Goal: Task Accomplishment & Management: Use online tool/utility

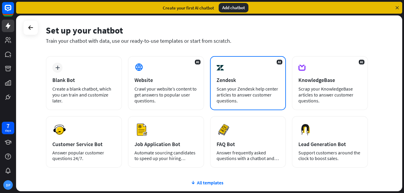
scroll to position [21, 0]
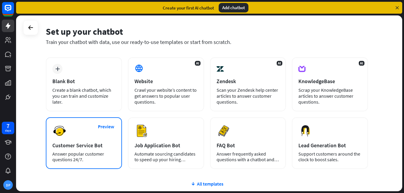
click at [66, 152] on div "Answer popular customer questions 24/7." at bounding box center [83, 157] width 63 height 11
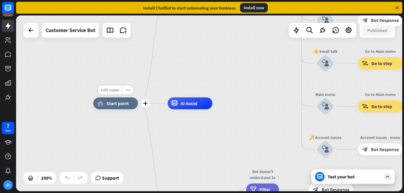
click at [115, 91] on span "Edit name" at bounding box center [110, 90] width 18 height 5
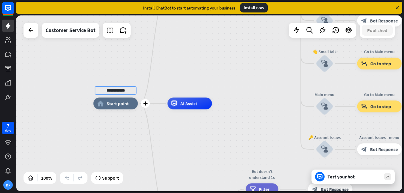
type input "********"
type input "*****"
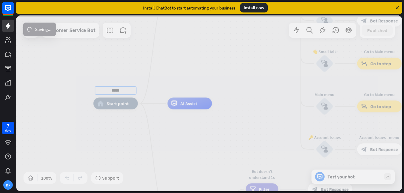
click at [129, 104] on div "***** home_2 Start point Welcome message block_bot_response Bot Response 🔙 Main…" at bounding box center [209, 103] width 386 height 176
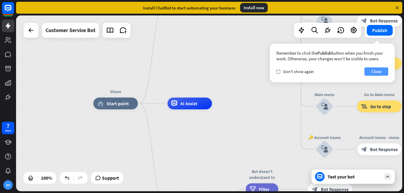
click at [371, 69] on button "Close" at bounding box center [377, 72] width 24 height 8
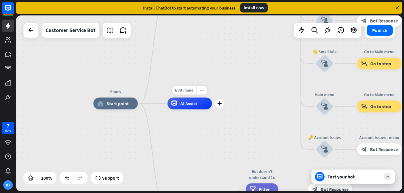
click at [202, 93] on div "more_horiz" at bounding box center [201, 90] width 11 height 9
click at [235, 122] on div "Shoes home_2 Start point Welcome message block_bot_response Bot Response 🔙 Main…" at bounding box center [285, 192] width 385 height 176
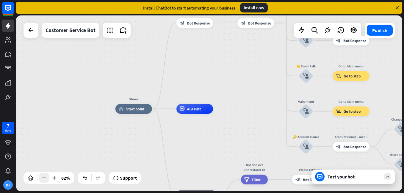
click at [46, 179] on icon at bounding box center [44, 178] width 6 height 6
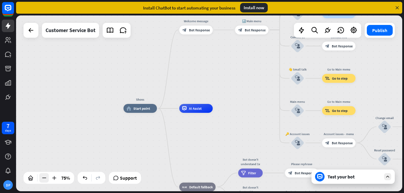
click at [46, 179] on icon at bounding box center [44, 178] width 6 height 6
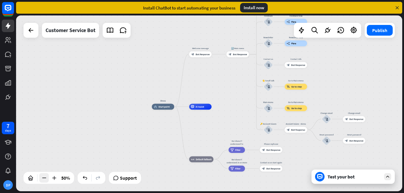
click at [46, 179] on icon at bounding box center [44, 178] width 6 height 6
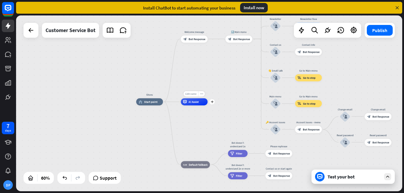
click at [193, 96] on div "Edit name" at bounding box center [191, 93] width 15 height 5
type input "******"
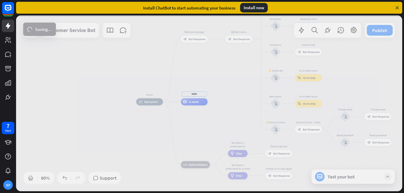
click at [231, 109] on div "Shoes home_2 Start point Welcome message block_bot_response Bot Response 🔙 Main…" at bounding box center [209, 103] width 386 height 176
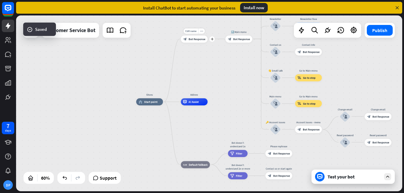
click at [199, 42] on div "block_bot_response Bot Response" at bounding box center [194, 38] width 27 height 7
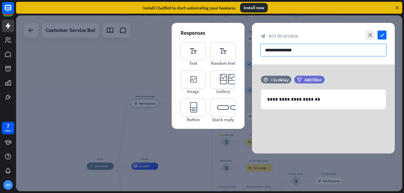
click at [286, 51] on input "**********" at bounding box center [323, 50] width 126 height 13
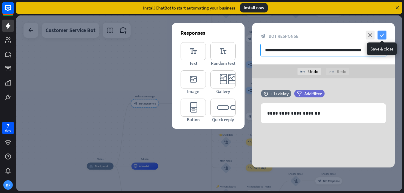
type input "**********"
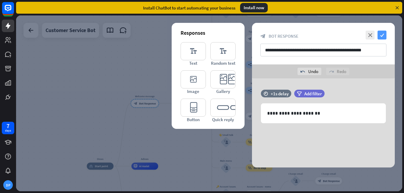
click at [385, 36] on icon "check" at bounding box center [382, 35] width 9 height 9
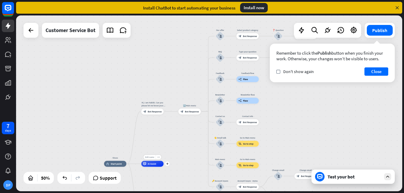
click at [153, 157] on span "Edit name" at bounding box center [149, 157] width 9 height 3
type input "******"
click at [182, 152] on div "Shoes home_2 Start point Hi, I am Habibi. Can you please let me know your name?…" at bounding box center [209, 103] width 386 height 176
click at [54, 177] on icon at bounding box center [54, 178] width 6 height 6
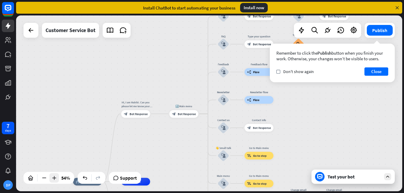
click at [54, 177] on icon at bounding box center [54, 178] width 6 height 6
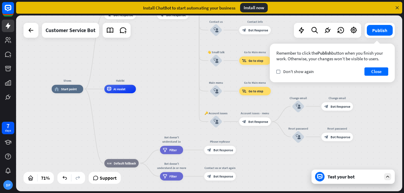
drag, startPoint x: 112, startPoint y: 142, endPoint x: 132, endPoint y: 30, distance: 113.0
click at [132, 30] on div "Shoes home_2 Start point Hi, I am Habibi. Can you please let me know your name?…" at bounding box center [209, 103] width 386 height 176
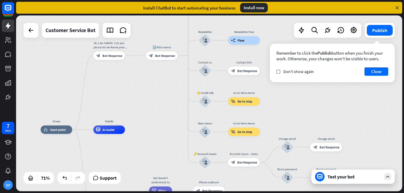
drag, startPoint x: 157, startPoint y: 106, endPoint x: 146, endPoint y: 146, distance: 42.2
click at [146, 146] on div "Shoes home_2 Start point Hi, I am Habibi. Can you please let me know your name?…" at bounding box center [178, 192] width 274 height 125
click at [377, 174] on div "Test your bot" at bounding box center [353, 177] width 83 height 14
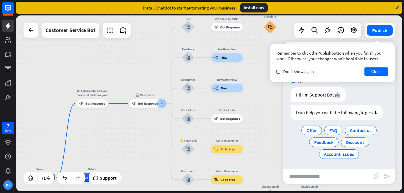
scroll to position [2, 0]
click at [378, 73] on button "Close" at bounding box center [377, 72] width 24 height 8
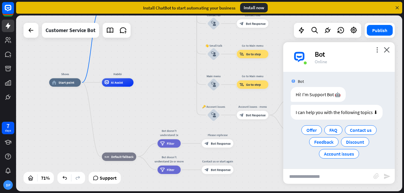
drag, startPoint x: 146, startPoint y: 148, endPoint x: 172, endPoint y: 53, distance: 98.6
click at [172, 53] on div "Shoes home_2 Start point Hi, I am Habibi. Can you please let me know your name?…" at bounding box center [209, 103] width 386 height 176
click at [116, 159] on span "Default fallback" at bounding box center [122, 157] width 22 height 4
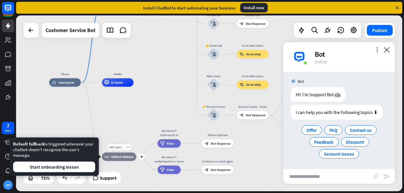
click at [116, 159] on span "Default fallback" at bounding box center [122, 157] width 22 height 4
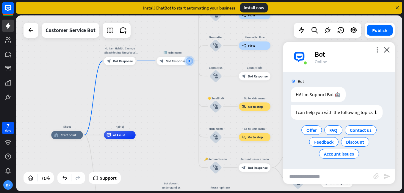
drag, startPoint x: 142, startPoint y: 101, endPoint x: 144, endPoint y: 154, distance: 52.7
click at [129, 51] on icon "more_horiz" at bounding box center [128, 51] width 3 height 3
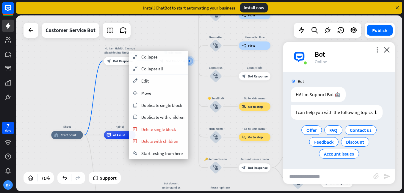
click at [111, 98] on div "Shoes home_2 Start point Hi, I am Habibi. Can you please let me know your name?…" at bounding box center [209, 103] width 386 height 176
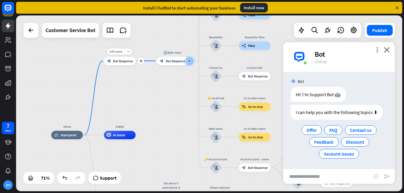
click at [124, 59] on span "Bot Response" at bounding box center [123, 61] width 20 height 4
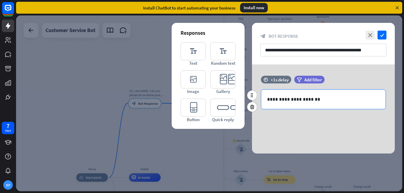
click at [323, 102] on p "**********" at bounding box center [323, 99] width 113 height 7
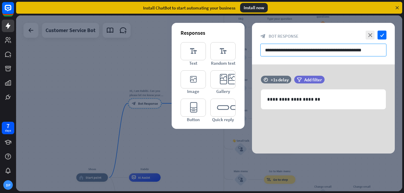
click at [323, 50] on input "**********" at bounding box center [323, 50] width 126 height 13
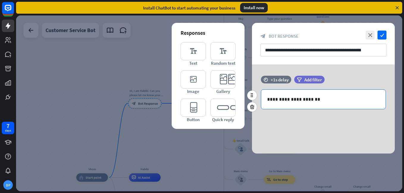
click at [312, 99] on p "**********" at bounding box center [323, 99] width 113 height 7
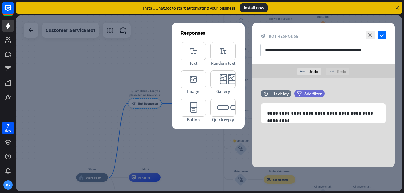
click at [341, 130] on div "**********" at bounding box center [323, 123] width 143 height 89
click at [290, 52] on input "**********" at bounding box center [323, 50] width 126 height 13
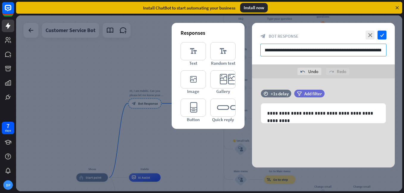
scroll to position [0, 9]
type input "**********"
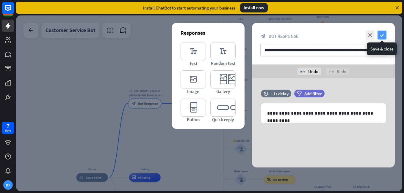
scroll to position [0, 0]
click at [381, 34] on icon "check" at bounding box center [382, 35] width 9 height 9
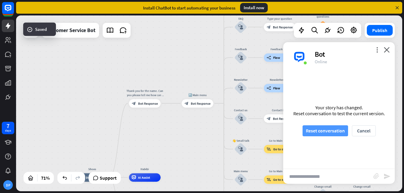
click at [334, 131] on button "Reset conversation" at bounding box center [326, 131] width 46 height 11
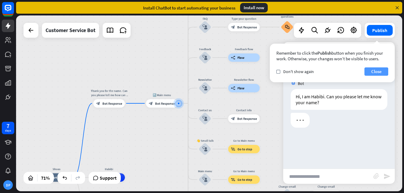
click at [369, 75] on button "Close" at bounding box center [377, 72] width 24 height 8
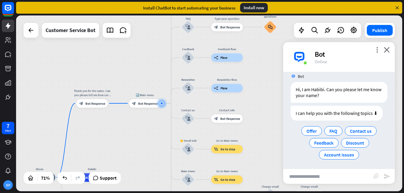
scroll to position [8, 0]
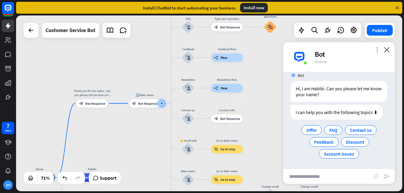
click at [377, 51] on icon "more_vert" at bounding box center [377, 50] width 6 height 6
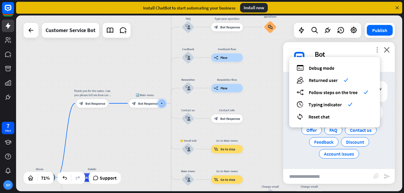
click at [377, 51] on icon "more_vert" at bounding box center [377, 50] width 6 height 6
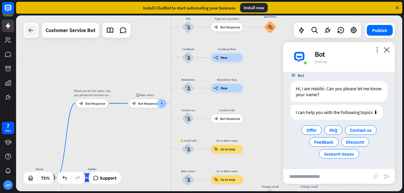
click at [29, 32] on icon at bounding box center [30, 30] width 7 height 7
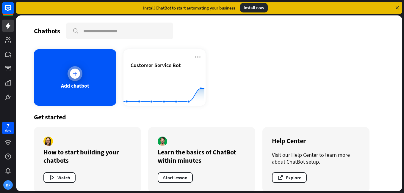
click at [86, 82] on div "Add chatbot" at bounding box center [75, 77] width 82 height 57
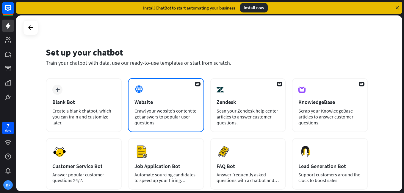
click at [148, 108] on div "Crawl your website’s content to get answers to popular user questions." at bounding box center [166, 117] width 63 height 18
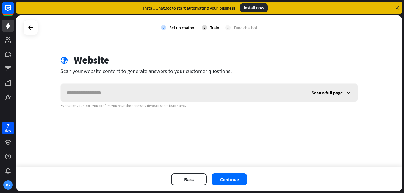
click at [327, 95] on span "Scan a full page" at bounding box center [327, 93] width 31 height 6
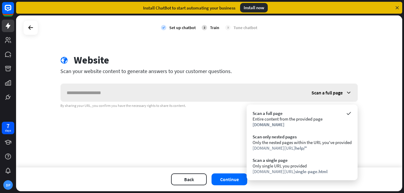
click at [327, 95] on span "Scan a full page" at bounding box center [327, 93] width 31 height 6
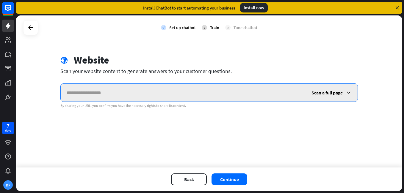
click at [229, 97] on input "text" at bounding box center [183, 93] width 245 height 18
type input "**********"
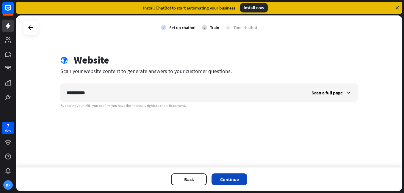
click at [236, 178] on button "Continue" at bounding box center [230, 180] width 36 height 12
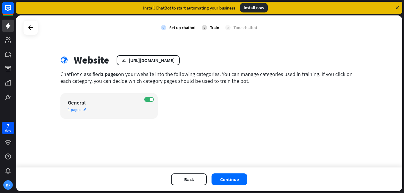
click at [108, 100] on div "General" at bounding box center [104, 102] width 72 height 7
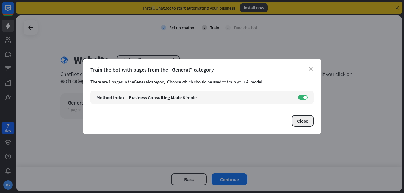
click at [309, 124] on button "Close" at bounding box center [303, 121] width 22 height 12
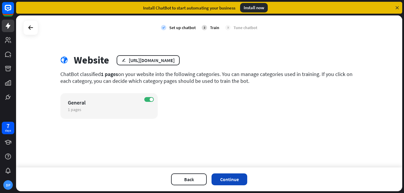
click at [232, 184] on button "Continue" at bounding box center [230, 180] width 36 height 12
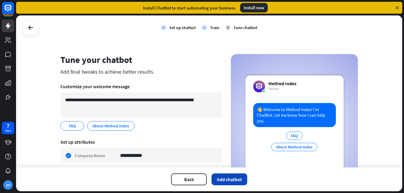
click at [227, 177] on button "Add chatbot" at bounding box center [230, 180] width 36 height 12
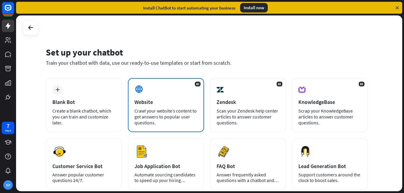
click at [167, 112] on div "Crawl your website’s content to get answers to popular user questions." at bounding box center [166, 117] width 63 height 18
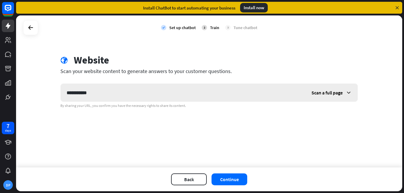
type input "**********"
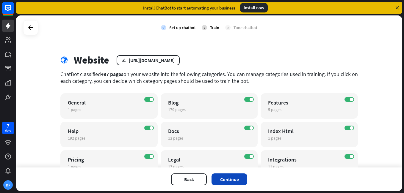
click at [225, 179] on button "Continue" at bounding box center [230, 180] width 36 height 12
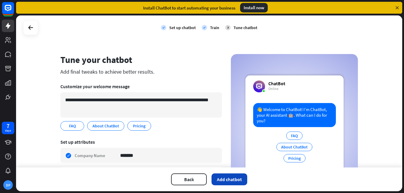
click at [234, 177] on button "Add chatbot" at bounding box center [230, 180] width 36 height 12
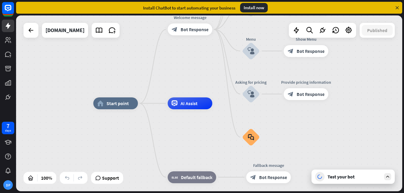
click at [364, 175] on div "Test your bot" at bounding box center [355, 177] width 54 height 6
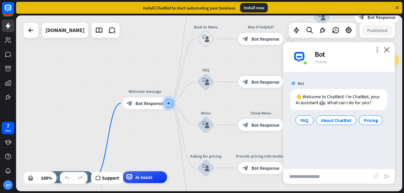
click at [319, 176] on input "text" at bounding box center [328, 176] width 90 height 15
type input "****"
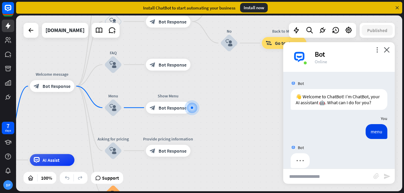
scroll to position [14, 0]
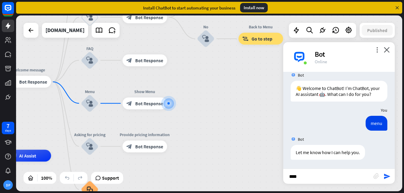
type input "*****"
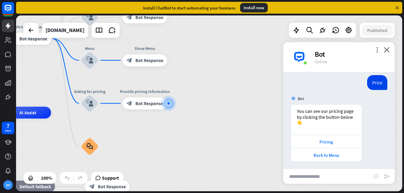
scroll to position [115, 0]
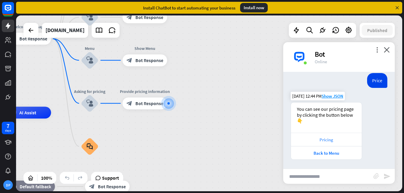
click at [322, 138] on div "Pricing" at bounding box center [326, 140] width 65 height 6
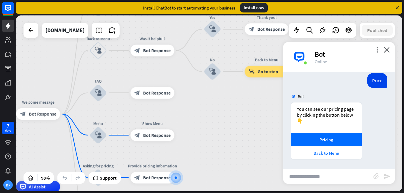
drag, startPoint x: 173, startPoint y: 132, endPoint x: 180, endPoint y: 206, distance: 74.2
click at [180, 193] on html "7 days DP close Product Help First steps Get started with ChatBot Help Center F…" at bounding box center [202, 96] width 404 height 193
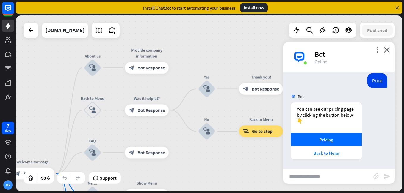
drag, startPoint x: 202, startPoint y: 133, endPoint x: 196, endPoint y: 193, distance: 60.1
click at [196, 193] on div "home_2 Start point Welcome message block_bot_response Bot Response About us blo…" at bounding box center [210, 104] width 388 height 178
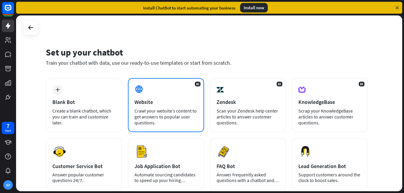
click at [154, 118] on div "Crawl your website’s content to get answers to popular user questions." at bounding box center [166, 117] width 63 height 18
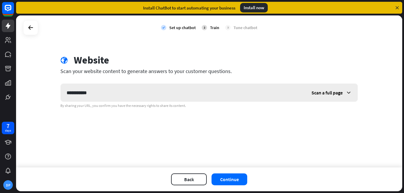
type input "**********"
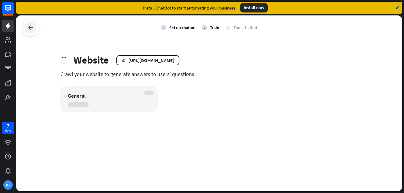
click at [35, 29] on div at bounding box center [30, 27] width 11 height 11
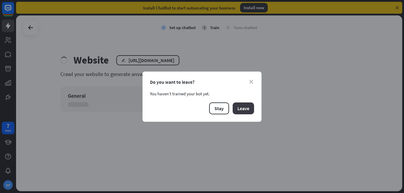
click at [244, 110] on button "Leave" at bounding box center [243, 109] width 21 height 12
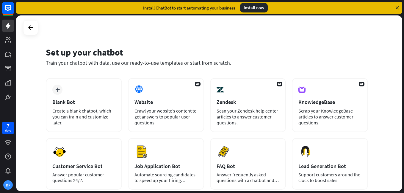
click at [244, 110] on div "Scan your Zendesk help center articles to answer customer questions." at bounding box center [248, 117] width 63 height 18
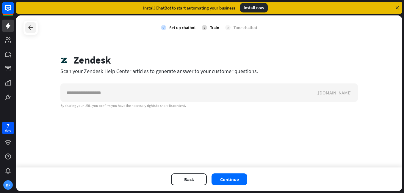
click at [32, 27] on icon at bounding box center [30, 27] width 7 height 7
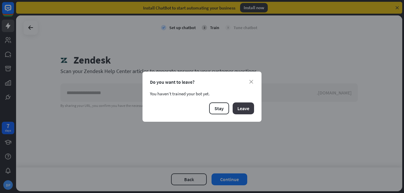
click at [250, 105] on button "Leave" at bounding box center [243, 109] width 21 height 12
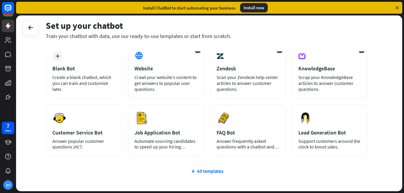
scroll to position [44, 0]
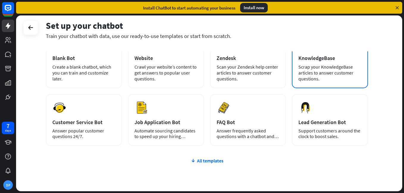
click at [316, 72] on div "Scrap your KnowledgeBase articles to answer customer questions." at bounding box center [330, 73] width 63 height 18
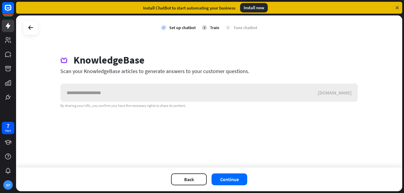
click at [210, 94] on input "text" at bounding box center [189, 93] width 256 height 18
click at [34, 29] on div at bounding box center [30, 27] width 11 height 11
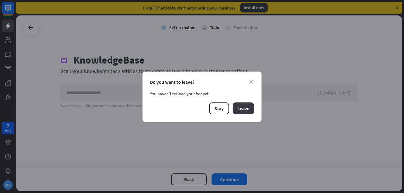
click at [238, 109] on button "Leave" at bounding box center [243, 109] width 21 height 12
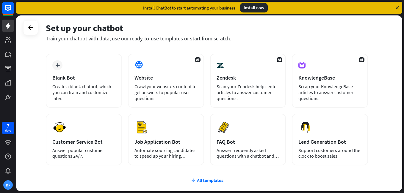
scroll to position [24, 0]
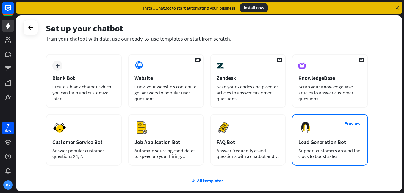
click at [316, 136] on div "Preview Lead Generation Bot Support customers around the clock to boost sales." at bounding box center [330, 140] width 76 height 52
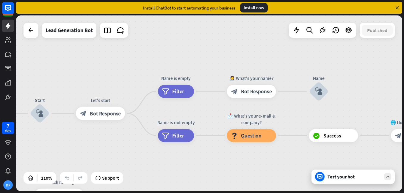
drag, startPoint x: 332, startPoint y: 82, endPoint x: 122, endPoint y: 134, distance: 216.3
click at [122, 134] on div "home_2 Start point Welcome message block_bot_response Bot Response Start block_…" at bounding box center [209, 103] width 386 height 176
click at [364, 179] on div "Test your bot" at bounding box center [355, 177] width 54 height 6
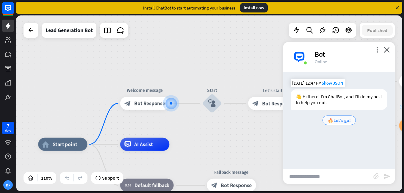
click at [337, 120] on span "🔥Let's go!" at bounding box center [339, 121] width 23 height 6
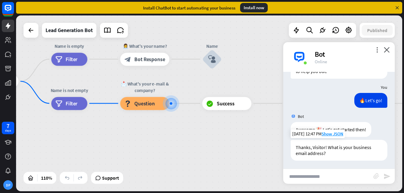
scroll to position [32, 0]
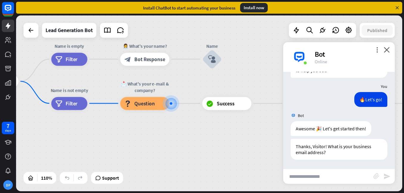
click at [307, 176] on input "text" at bounding box center [328, 176] width 90 height 15
type input "********"
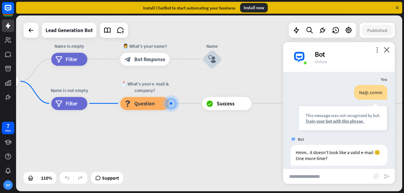
scroll to position [127, 0]
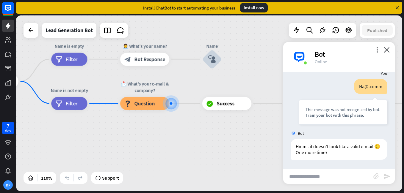
click at [315, 177] on input "text" at bounding box center [328, 176] width 90 height 15
type input "**********"
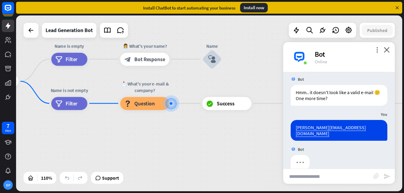
scroll to position [186, 0]
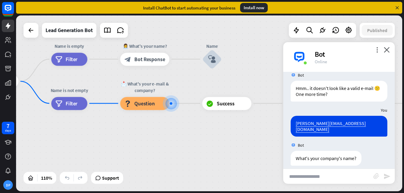
click at [300, 175] on input "text" at bounding box center [328, 176] width 90 height 15
click at [336, 179] on input "text" at bounding box center [328, 176] width 90 height 15
type input "****"
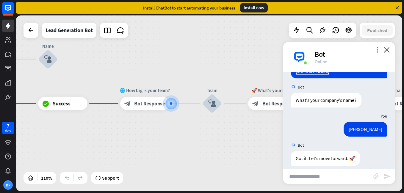
scroll to position [262, 0]
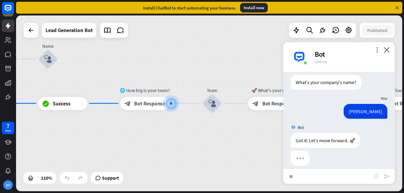
type input "**"
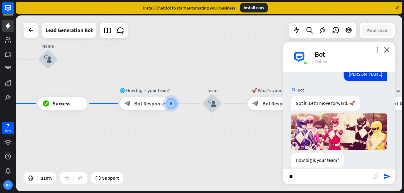
scroll to position [328, 0]
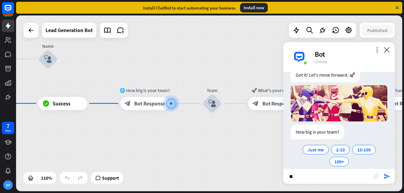
click at [389, 179] on icon "send" at bounding box center [387, 176] width 7 height 7
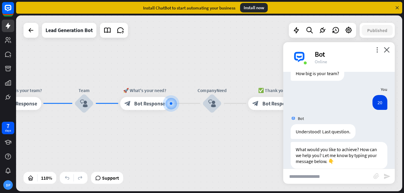
scroll to position [388, 0]
click at [323, 176] on input "text" at bounding box center [328, 176] width 90 height 15
type input "*"
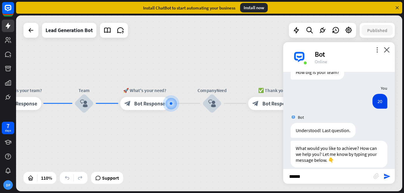
type input "*******"
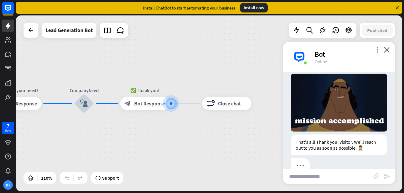
scroll to position [528, 0]
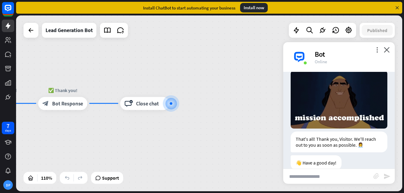
click at [386, 54] on div "Bot" at bounding box center [351, 54] width 73 height 9
click at [388, 51] on icon "close" at bounding box center [387, 50] width 6 height 6
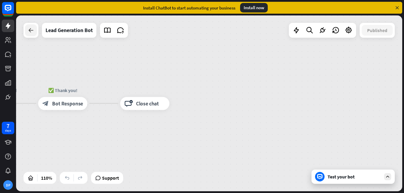
click at [35, 31] on div at bounding box center [31, 30] width 12 height 12
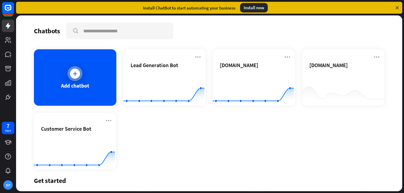
click at [79, 79] on div at bounding box center [75, 73] width 15 height 15
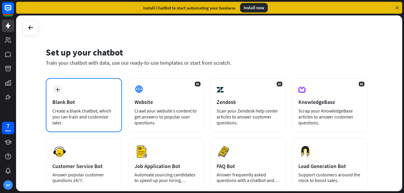
click at [65, 104] on div "Blank Bot" at bounding box center [83, 102] width 63 height 7
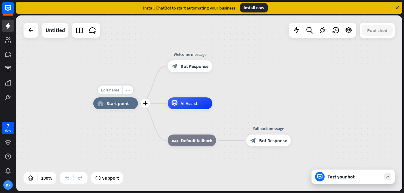
click at [115, 92] on span "Edit name" at bounding box center [110, 90] width 18 height 5
click at [185, 90] on span "Edit name" at bounding box center [184, 90] width 18 height 5
type input "****"
click at [117, 109] on div "Edit name more_horiz plus home_2 Start point Welcome message block_bot_response…" at bounding box center [209, 103] width 386 height 176
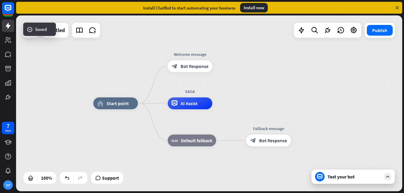
click at [334, 174] on div "Test your bot" at bounding box center [355, 177] width 54 height 6
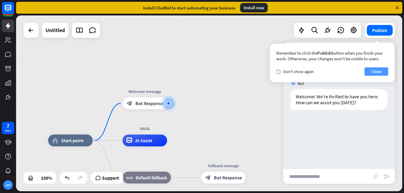
click at [380, 71] on button "Close" at bounding box center [377, 72] width 24 height 8
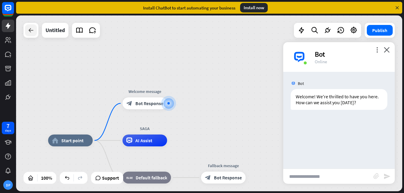
click at [31, 35] on div at bounding box center [31, 30] width 12 height 12
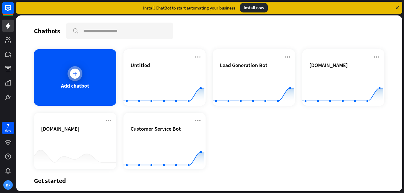
click at [96, 77] on div "Add chatbot" at bounding box center [75, 77] width 82 height 57
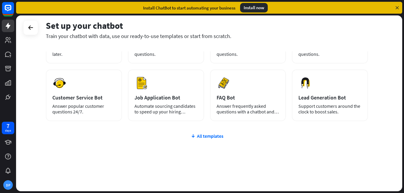
scroll to position [70, 0]
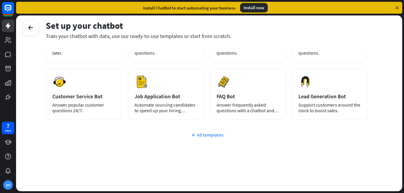
click at [213, 136] on div "All templates" at bounding box center [207, 135] width 322 height 6
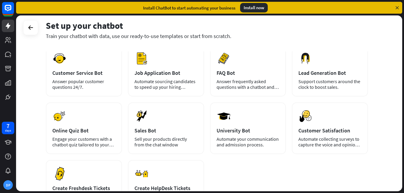
scroll to position [95, 0]
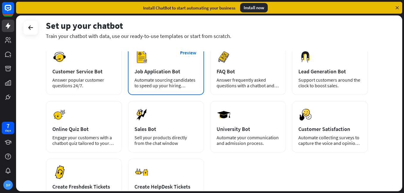
click at [159, 71] on div "Job Application Bot" at bounding box center [166, 71] width 63 height 7
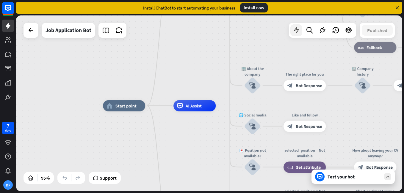
click at [300, 29] on div at bounding box center [297, 30] width 12 height 12
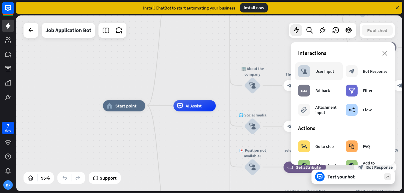
click at [314, 74] on div "block_user_input User Input" at bounding box center [316, 71] width 36 height 12
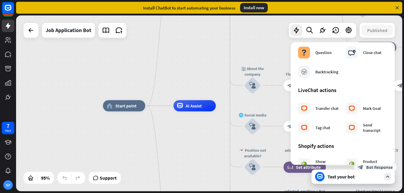
scroll to position [178, 0]
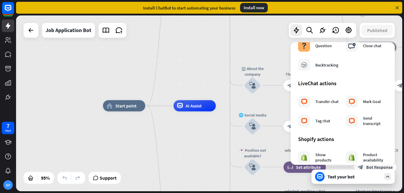
click at [205, 57] on div "home_2 Start point Welcome message block_bot_response Bot Response ✨ Main menu …" at bounding box center [209, 103] width 386 height 176
click at [310, 29] on icon at bounding box center [310, 30] width 8 height 8
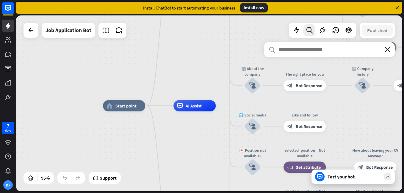
click at [388, 49] on icon "close" at bounding box center [387, 49] width 5 height 5
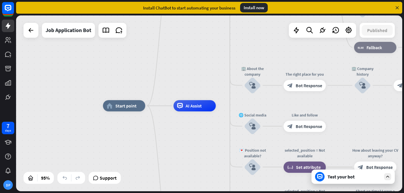
drag, startPoint x: 186, startPoint y: 105, endPoint x: 238, endPoint y: 82, distance: 57.3
click at [238, 106] on div "home_2 Start point Welcome message block_bot_response Bot Response ✨ Main menu …" at bounding box center [286, 189] width 366 height 167
drag, startPoint x: 299, startPoint y: 88, endPoint x: 299, endPoint y: 69, distance: 18.8
click at [296, 59] on div "home_2 Start point Welcome message block_bot_response Bot Response ✨ Main menu …" at bounding box center [209, 103] width 386 height 176
click at [388, 177] on icon at bounding box center [387, 176] width 5 height 5
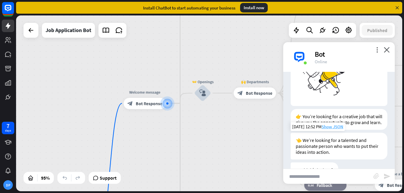
scroll to position [99, 0]
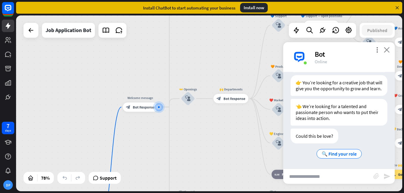
click at [385, 48] on icon "close" at bounding box center [387, 50] width 6 height 6
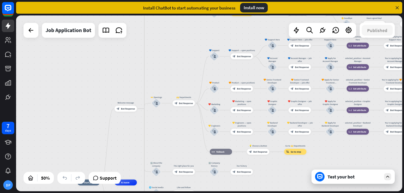
click at [396, 7] on icon at bounding box center [397, 7] width 5 height 5
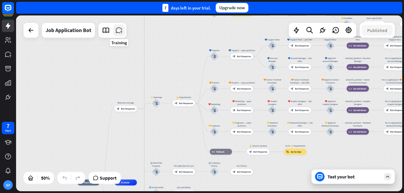
click at [121, 28] on icon at bounding box center [119, 30] width 8 height 8
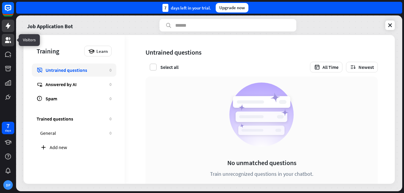
click at [4, 37] on icon at bounding box center [7, 40] width 7 height 7
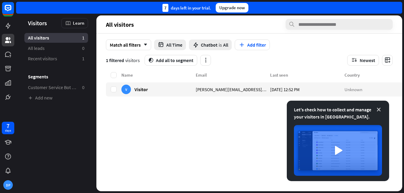
click at [379, 108] on icon at bounding box center [379, 110] width 6 height 6
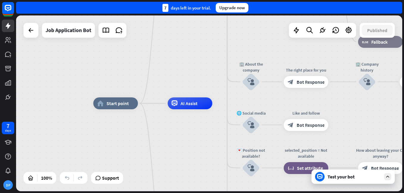
click at [375, 178] on div "Test your bot" at bounding box center [355, 177] width 54 height 6
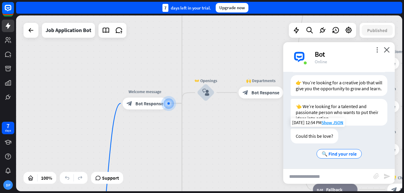
scroll to position [99, 0]
click at [160, 88] on div "more_horiz" at bounding box center [157, 90] width 11 height 9
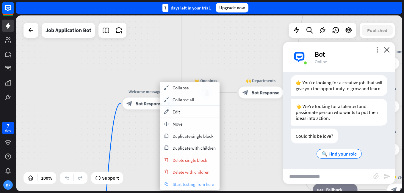
click at [172, 184] on div "chat Start testing from here" at bounding box center [190, 185] width 60 height 12
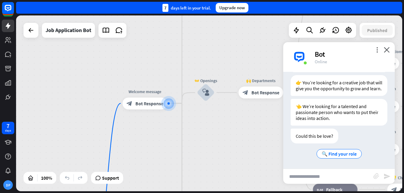
scroll to position [254, 0]
click at [152, 105] on span "Bot Response" at bounding box center [149, 104] width 28 height 6
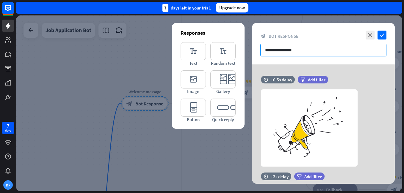
click at [274, 52] on input "**********" at bounding box center [323, 50] width 126 height 13
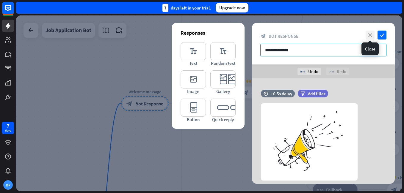
type input "**********"
click at [372, 32] on icon "close" at bounding box center [370, 35] width 9 height 9
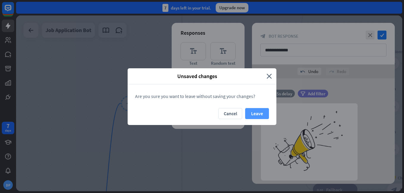
click at [252, 114] on button "Leave" at bounding box center [257, 113] width 24 height 11
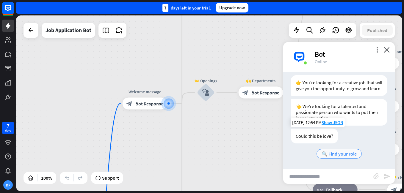
click at [323, 156] on span "🔍 Find your role" at bounding box center [339, 154] width 35 height 6
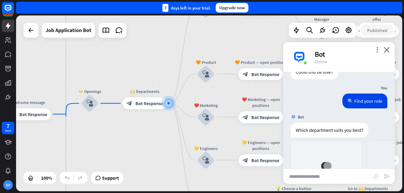
scroll to position [430, 0]
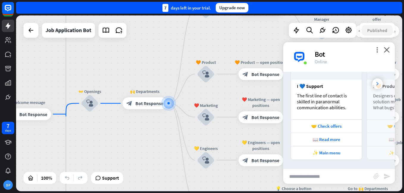
click at [376, 83] on div at bounding box center [377, 84] width 11 height 11
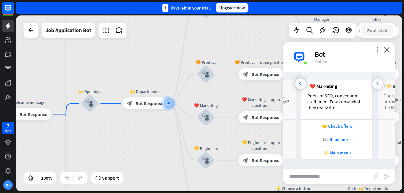
click at [376, 83] on div at bounding box center [377, 84] width 11 height 11
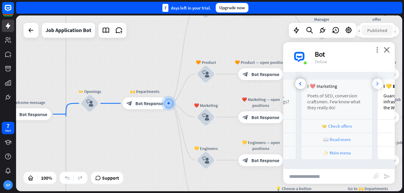
scroll to position [0, 208]
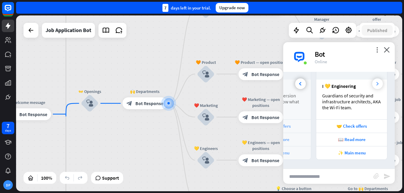
click at [376, 83] on div at bounding box center [377, 84] width 11 height 11
click at [376, 83] on div "I 💛 Engineering Guardians of security and infrastructure architects, AKA the Wi…" at bounding box center [351, 100] width 71 height 40
click at [112, 176] on span "Support" at bounding box center [110, 179] width 17 height 10
click at [377, 53] on div "Bot" at bounding box center [351, 54] width 73 height 9
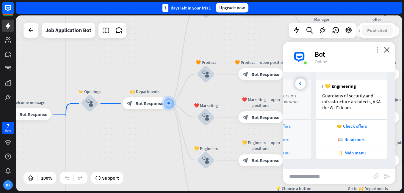
click at [378, 47] on icon "more_vert" at bounding box center [377, 50] width 6 height 6
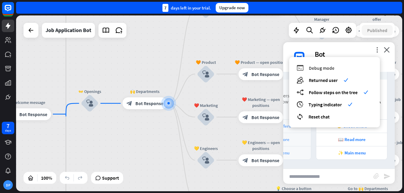
click at [326, 69] on span "Debug mode" at bounding box center [322, 68] width 26 height 6
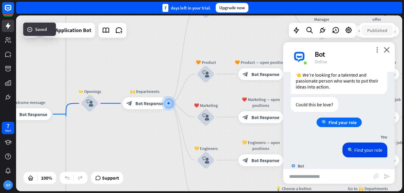
scroll to position [664, 0]
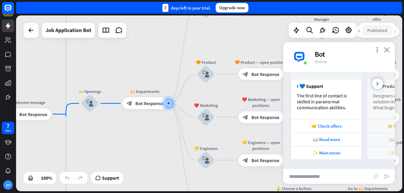
click at [388, 48] on icon "close" at bounding box center [387, 50] width 6 height 6
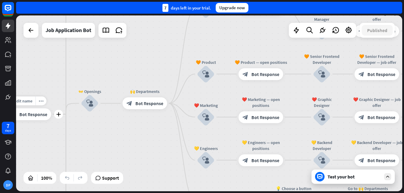
click at [24, 120] on div "Edit name more_horiz plus block_bot_response Bot Response" at bounding box center [29, 114] width 45 height 12
click at [37, 104] on div "more_horiz" at bounding box center [40, 100] width 11 height 9
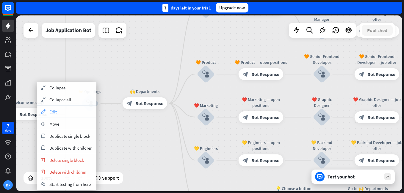
click at [52, 108] on div "appearance Edit" at bounding box center [67, 112] width 60 height 12
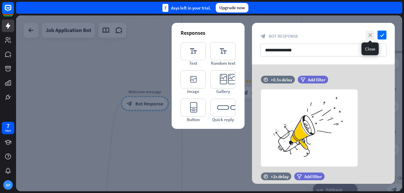
click at [369, 34] on icon "close" at bounding box center [370, 35] width 9 height 9
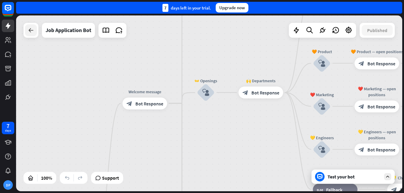
click at [34, 30] on icon at bounding box center [30, 30] width 7 height 7
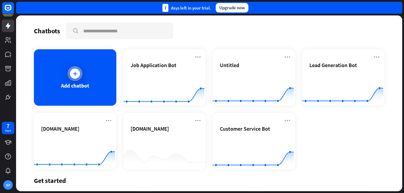
click at [77, 72] on icon at bounding box center [75, 74] width 6 height 6
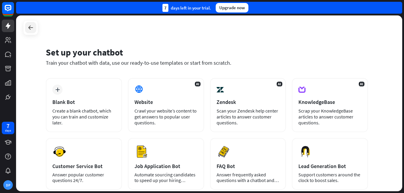
click at [32, 27] on icon at bounding box center [30, 27] width 7 height 7
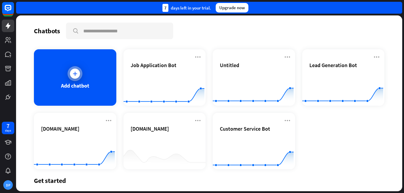
click at [70, 85] on div "Add chatbot" at bounding box center [75, 85] width 28 height 7
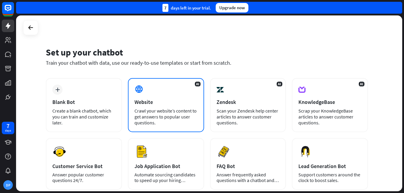
click at [148, 109] on div "Crawl your website’s content to get answers to popular user questions." at bounding box center [166, 117] width 63 height 18
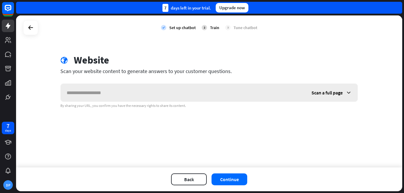
click at [111, 89] on input "text" at bounding box center [183, 93] width 245 height 18
type input "**********"
click at [230, 181] on button "Continue" at bounding box center [230, 180] width 36 height 12
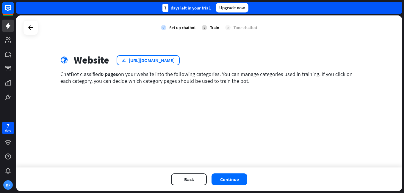
click at [171, 59] on div "[URL][DOMAIN_NAME]" at bounding box center [152, 60] width 46 height 6
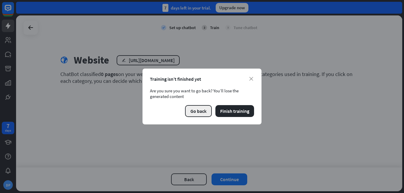
click at [192, 114] on button "Go back" at bounding box center [198, 111] width 27 height 12
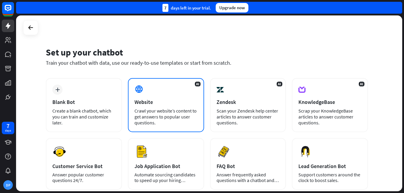
click at [182, 107] on div "AI Website Crawl your website’s content to get answers to popular user question…" at bounding box center [166, 105] width 76 height 54
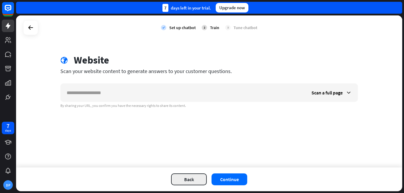
click at [200, 179] on button "Back" at bounding box center [189, 180] width 36 height 12
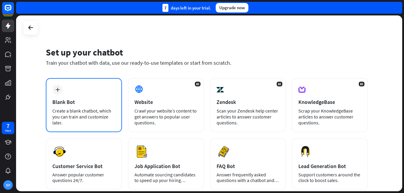
click at [70, 108] on div "Create a blank chatbot, which you can train and customize later." at bounding box center [83, 117] width 63 height 18
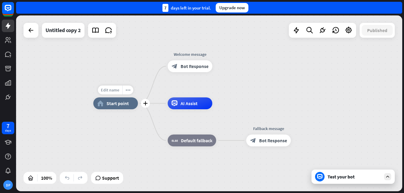
click at [108, 91] on span "Edit name" at bounding box center [110, 90] width 18 height 5
click at [31, 29] on icon at bounding box center [30, 30] width 7 height 7
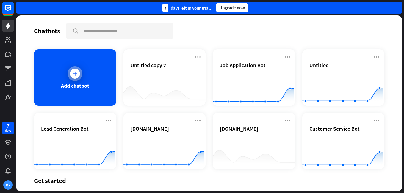
click at [59, 64] on div "Add chatbot" at bounding box center [75, 77] width 82 height 57
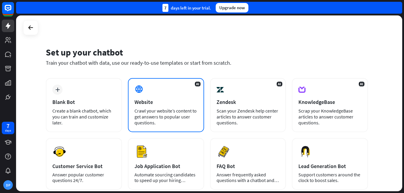
click at [155, 117] on div "Crawl your website’s content to get answers to popular user questions." at bounding box center [166, 117] width 63 height 18
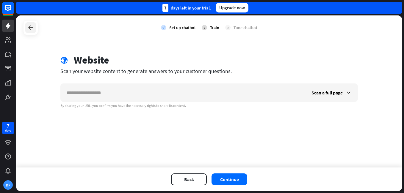
click at [32, 31] on div at bounding box center [30, 27] width 11 height 11
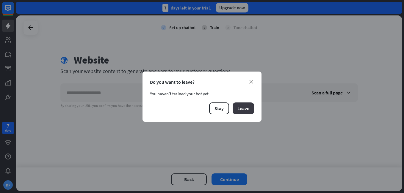
click at [241, 109] on button "Leave" at bounding box center [243, 109] width 21 height 12
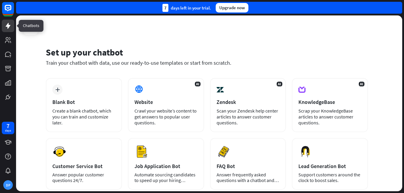
click at [9, 28] on icon at bounding box center [7, 25] width 7 height 7
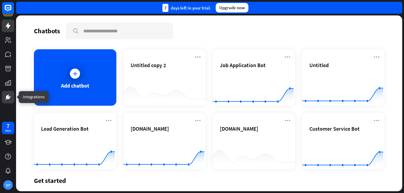
click at [7, 99] on icon at bounding box center [6, 99] width 2 height 1
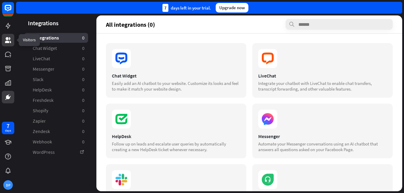
click at [8, 40] on icon at bounding box center [7, 40] width 7 height 7
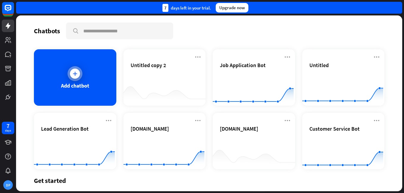
click at [75, 78] on div at bounding box center [75, 74] width 10 height 10
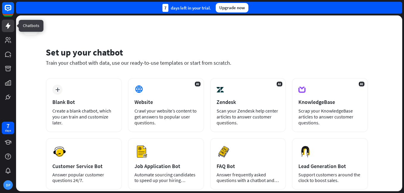
click at [7, 25] on icon at bounding box center [8, 26] width 5 height 6
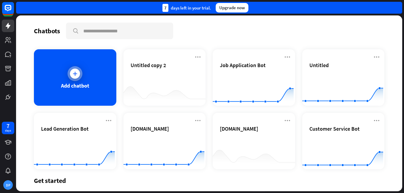
click at [71, 76] on div at bounding box center [75, 74] width 10 height 10
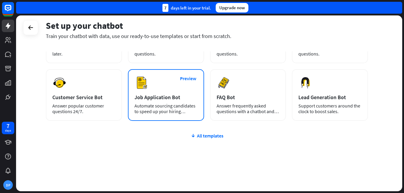
scroll to position [70, 0]
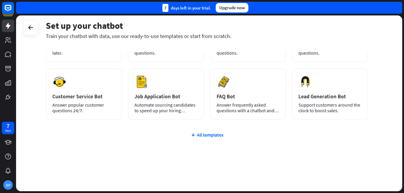
click at [204, 138] on div "plus Blank Bot Create a blank chatbot, which you can train and customize later.…" at bounding box center [207, 99] width 322 height 183
click at [201, 136] on div "All templates" at bounding box center [207, 135] width 322 height 6
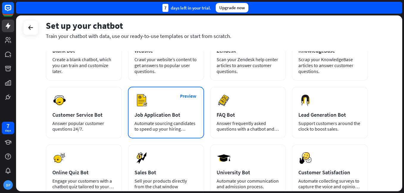
scroll to position [44, 0]
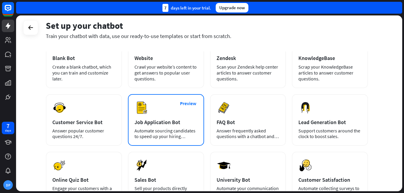
click at [162, 129] on div "Automate sourcing candidates to speed up your hiring process." at bounding box center [166, 133] width 63 height 11
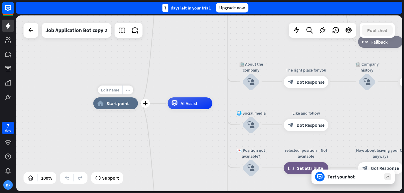
click at [115, 88] on span "Edit name" at bounding box center [110, 90] width 18 height 5
click at [28, 27] on icon at bounding box center [30, 30] width 7 height 7
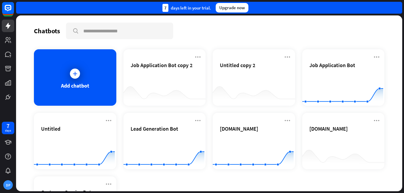
click at [28, 27] on div "Chatbots search Add chatbot Job Application Bot copy 2 Untitled copy 2 Job Appl…" at bounding box center [209, 103] width 386 height 176
click at [4, 63] on link at bounding box center [8, 69] width 13 height 13
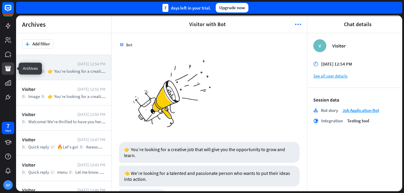
scroll to position [367, 0]
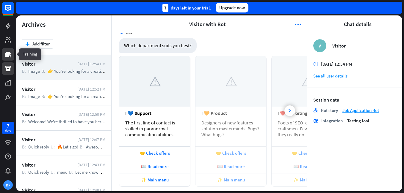
click at [5, 56] on icon at bounding box center [7, 54] width 7 height 7
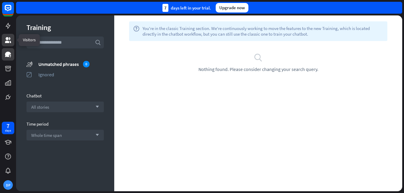
click at [6, 41] on icon at bounding box center [8, 40] width 6 height 6
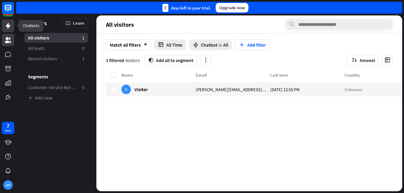
click at [6, 26] on icon at bounding box center [8, 26] width 5 height 6
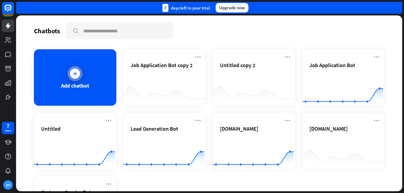
click at [78, 68] on div at bounding box center [75, 73] width 15 height 15
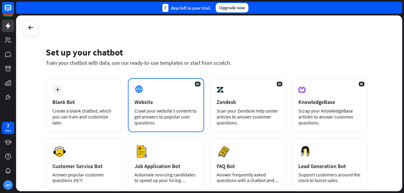
click at [152, 98] on div "AI Website Crawl your website’s content to get answers to popular user question…" at bounding box center [166, 105] width 76 height 54
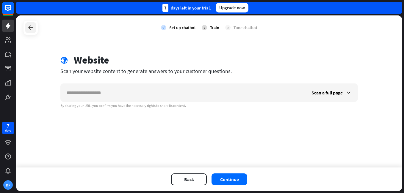
click at [33, 29] on icon at bounding box center [30, 27] width 7 height 7
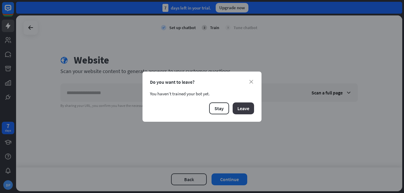
click at [252, 107] on button "Leave" at bounding box center [243, 109] width 21 height 12
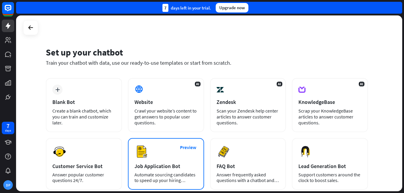
click at [180, 161] on div "Preview Job Application Bot Automate sourcing candidates to speed up your hirin…" at bounding box center [166, 164] width 76 height 52
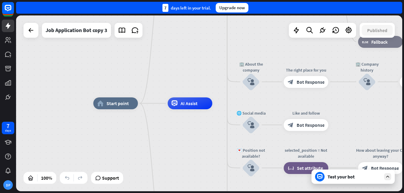
click at [341, 177] on div "Test your bot" at bounding box center [355, 177] width 54 height 6
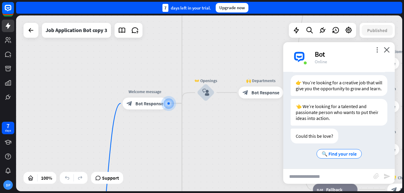
scroll to position [181, 0]
click at [140, 98] on div "Edit name more_horiz plus block_bot_response Bot Response" at bounding box center [145, 104] width 45 height 12
click at [139, 90] on span "Edit name" at bounding box center [139, 90] width 18 height 5
click at [175, 106] on div "plus" at bounding box center [174, 103] width 9 height 9
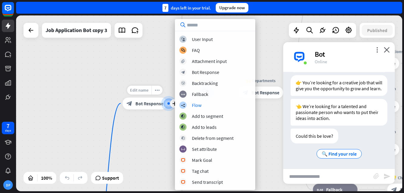
click at [146, 95] on div "Edit name" at bounding box center [139, 90] width 24 height 9
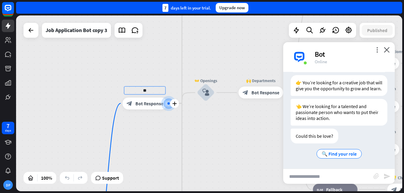
type input "*"
type input "*****"
